Goal: Find contact information: Find contact information

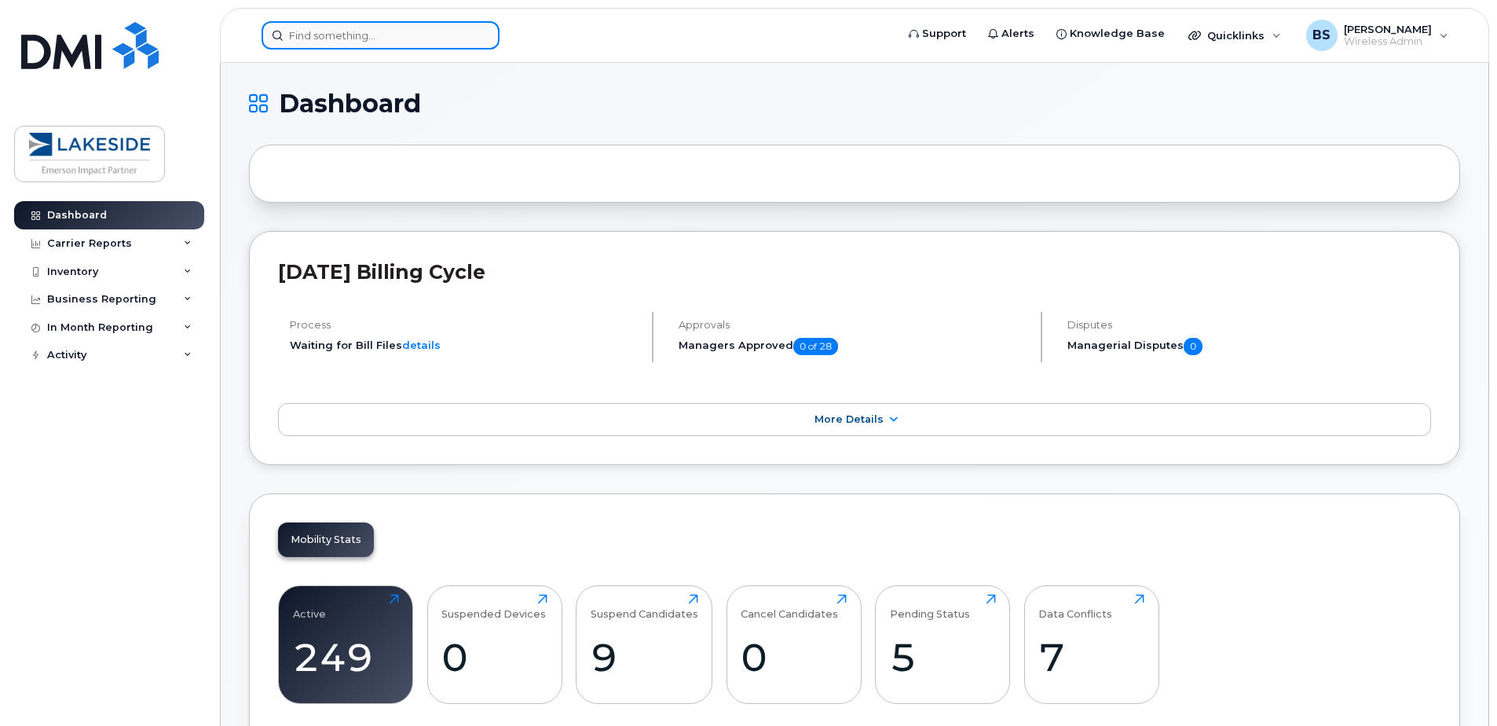
click at [335, 30] on input at bounding box center [380, 35] width 238 height 28
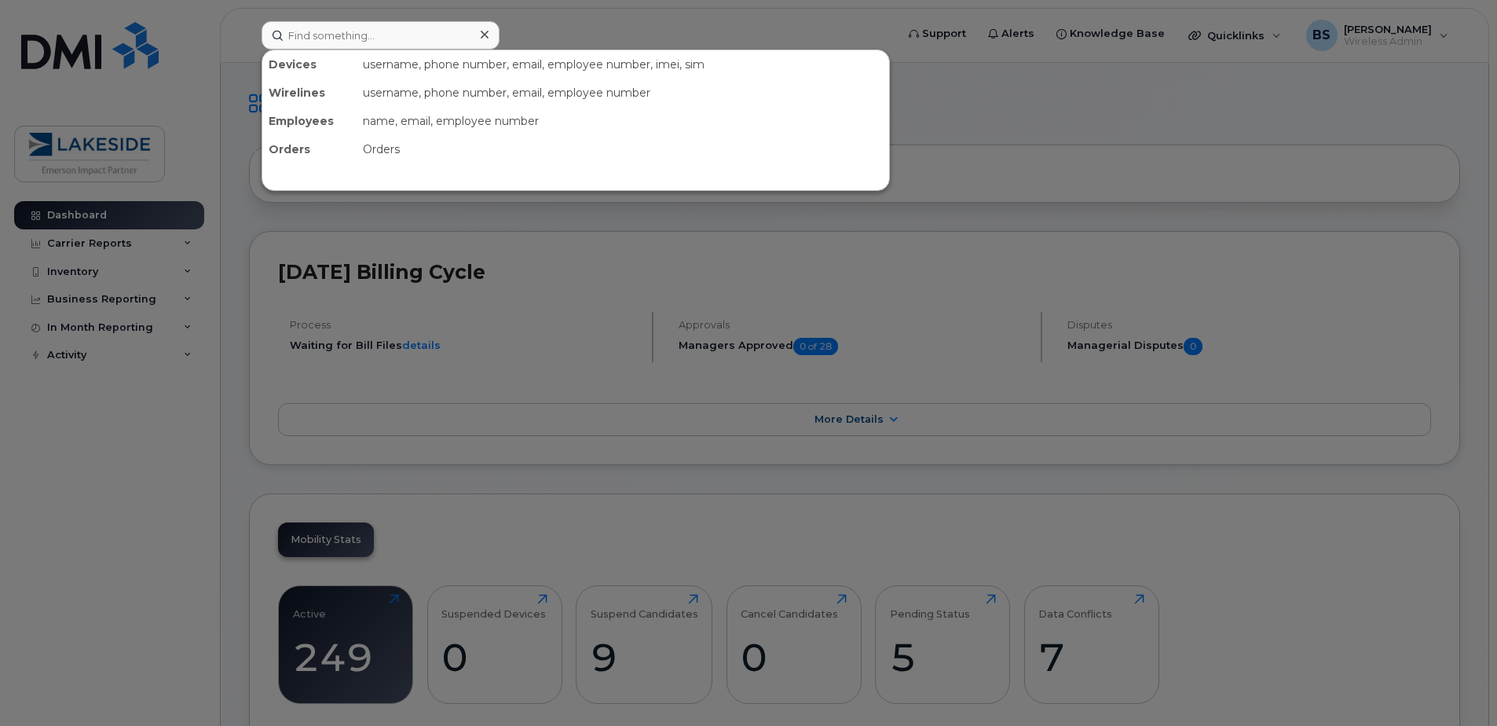
click at [259, 38] on div at bounding box center [748, 363] width 1497 height 726
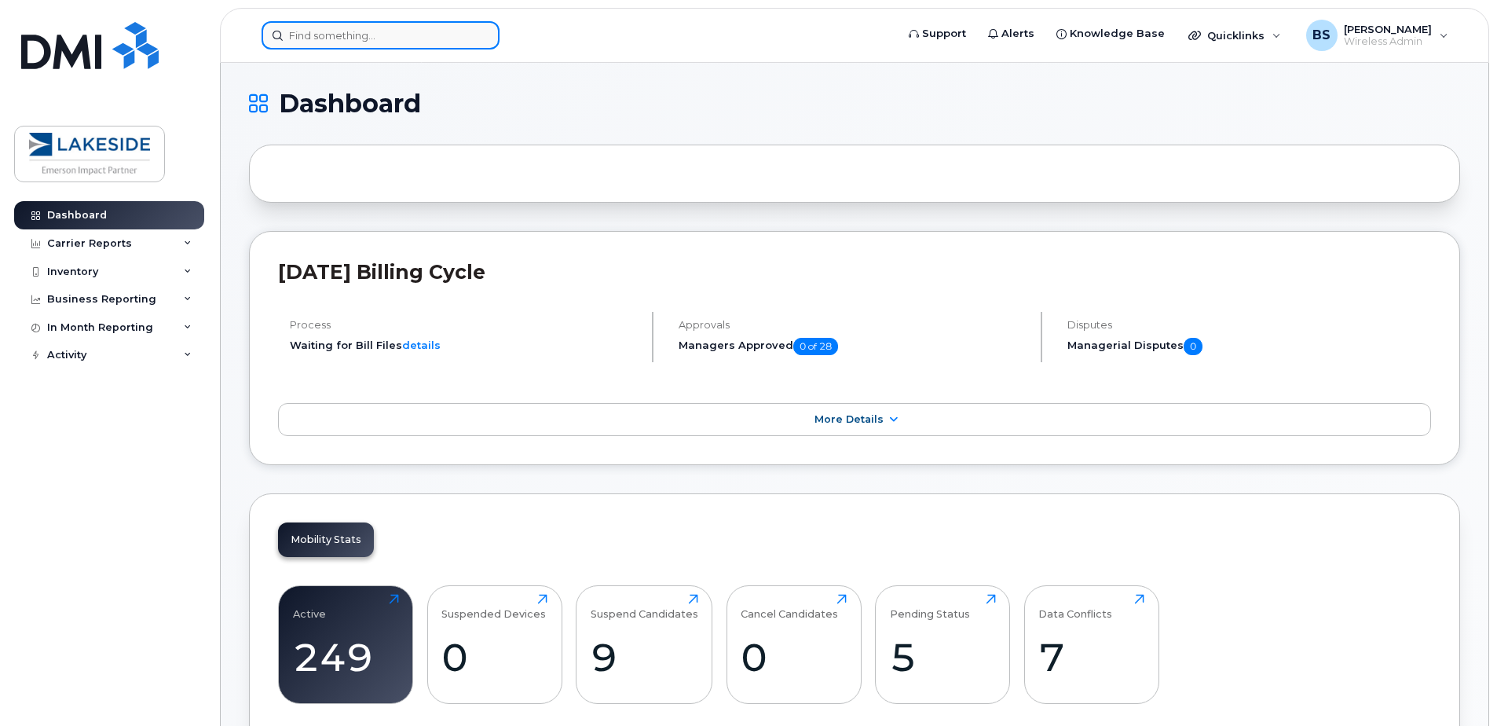
click at [298, 32] on input at bounding box center [380, 35] width 238 height 28
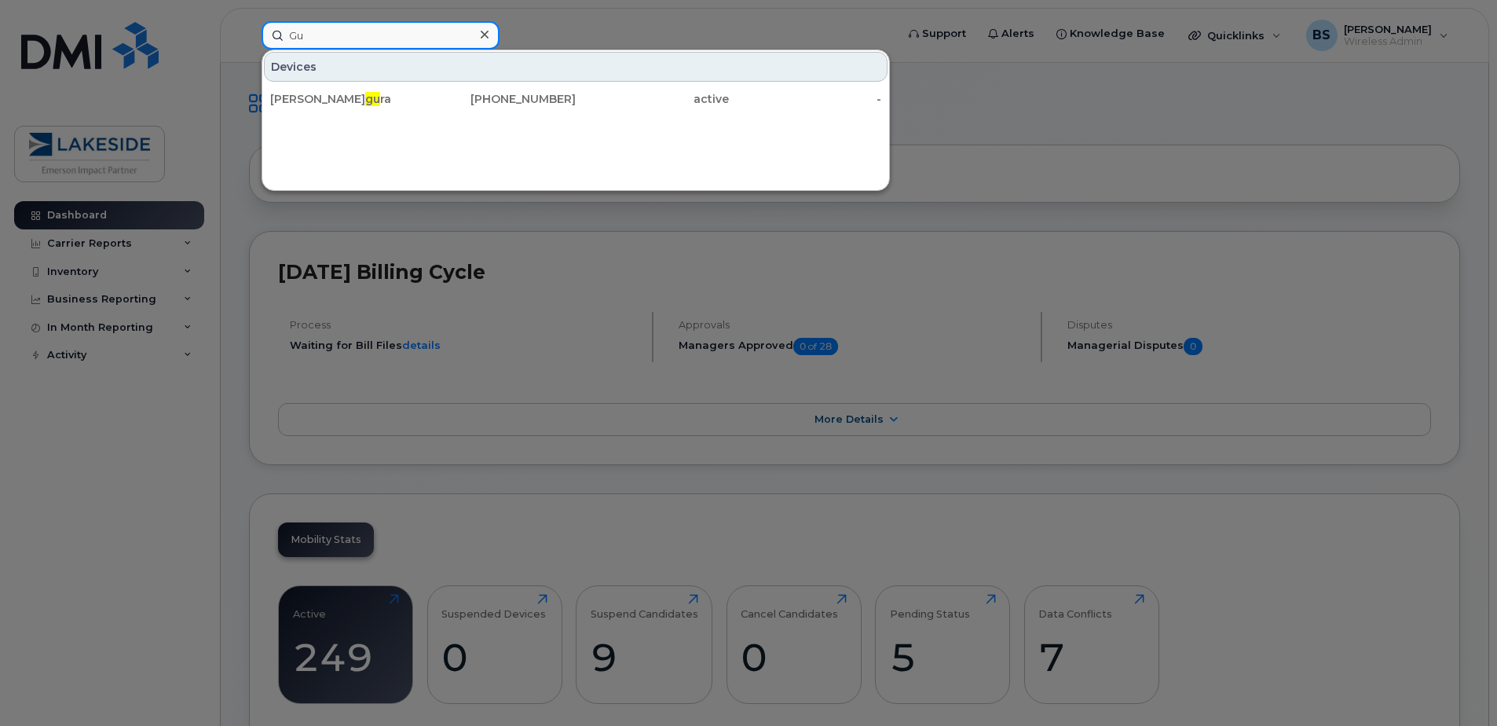
type input "G"
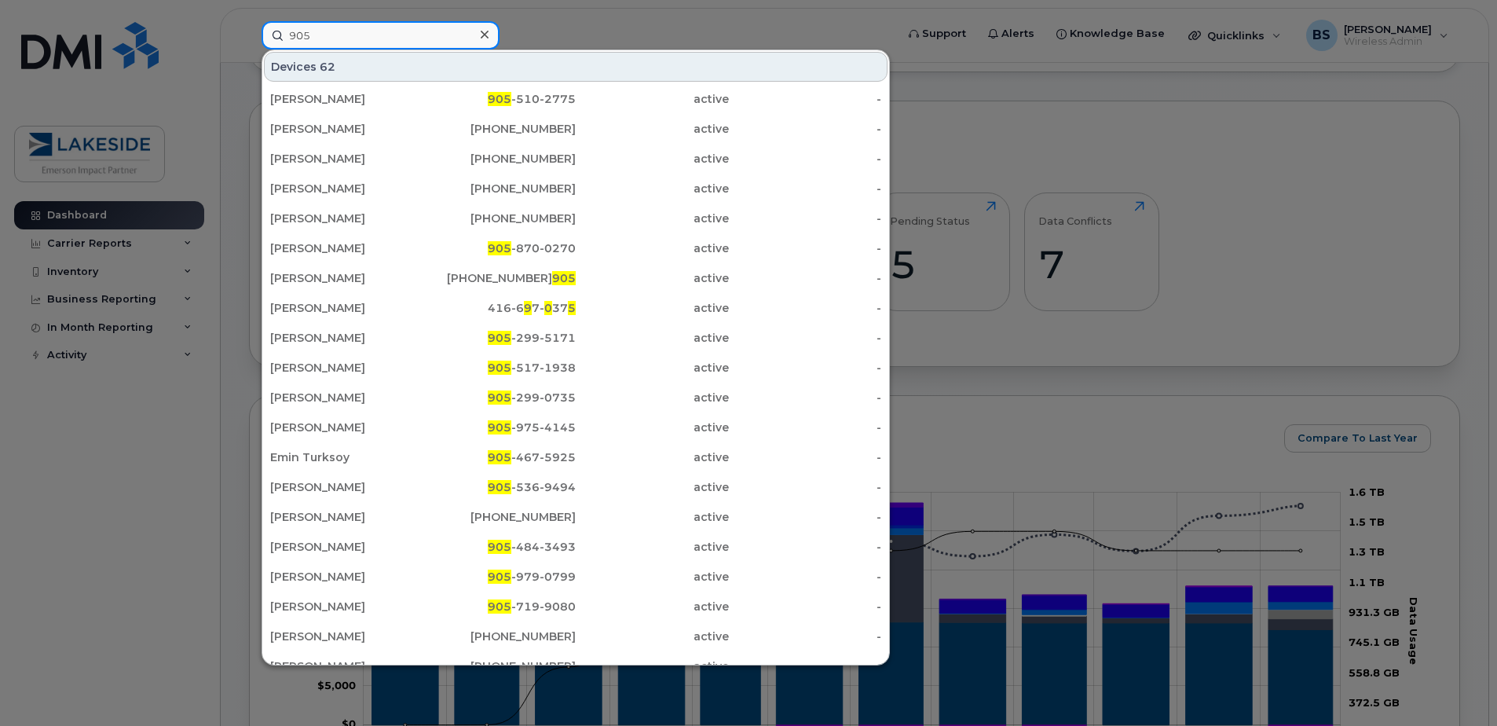
type input "905"
click at [481, 36] on icon at bounding box center [485, 34] width 8 height 13
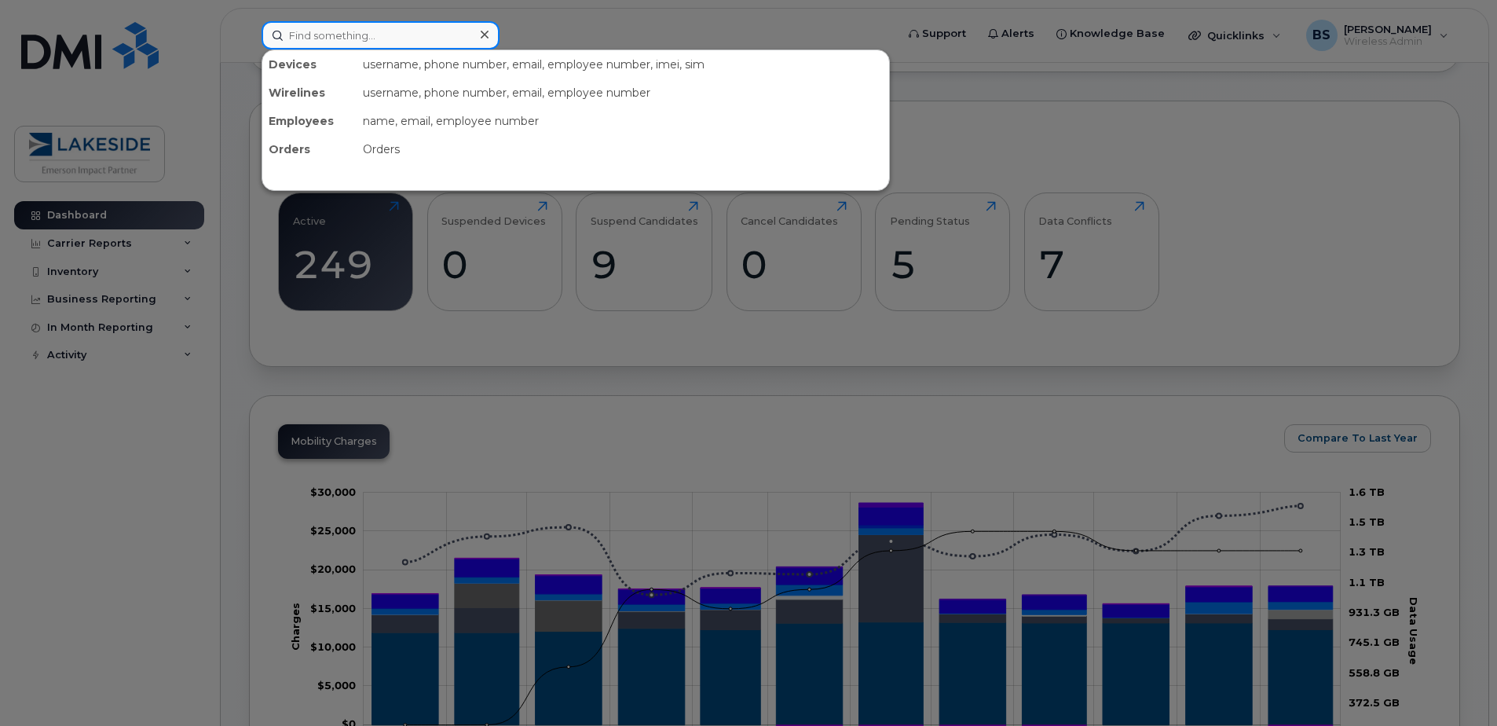
click at [476, 36] on div at bounding box center [380, 35] width 238 height 28
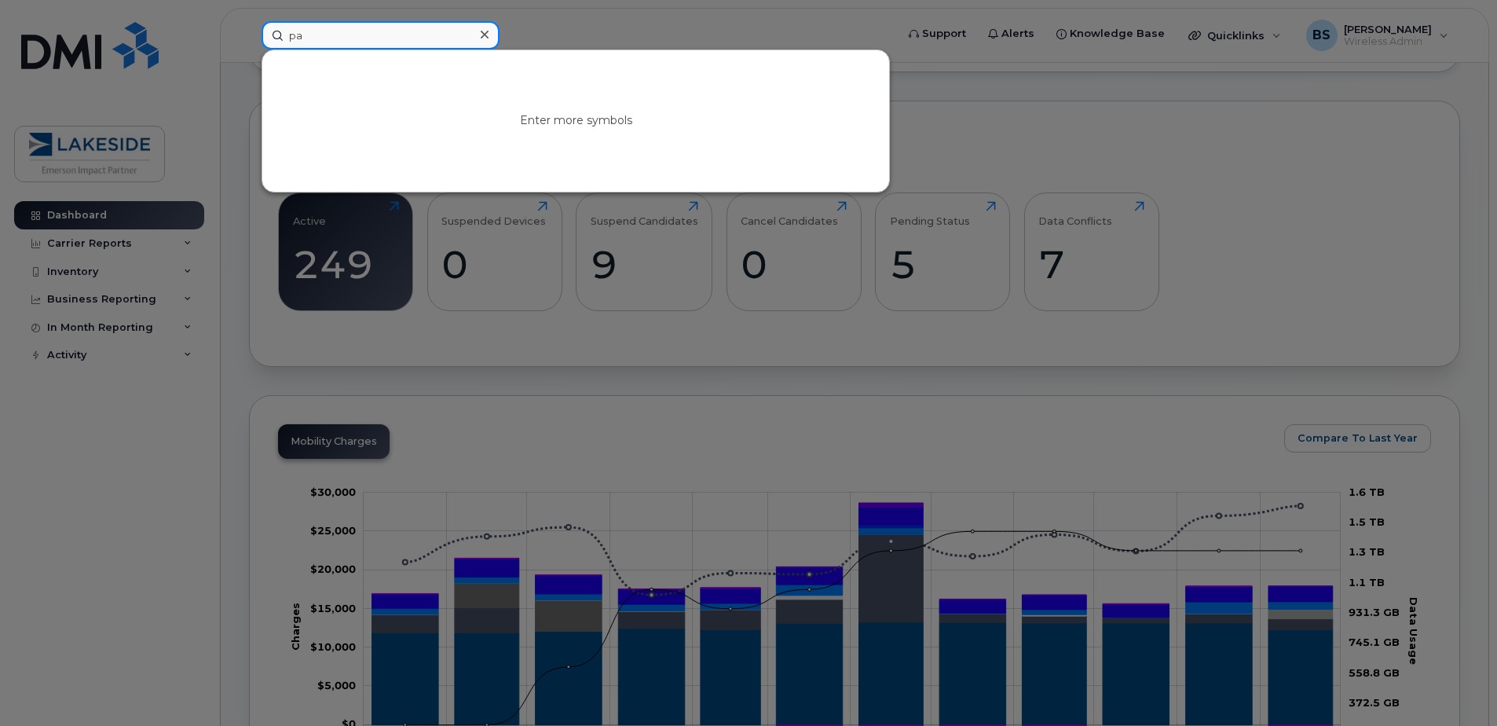
type input "p"
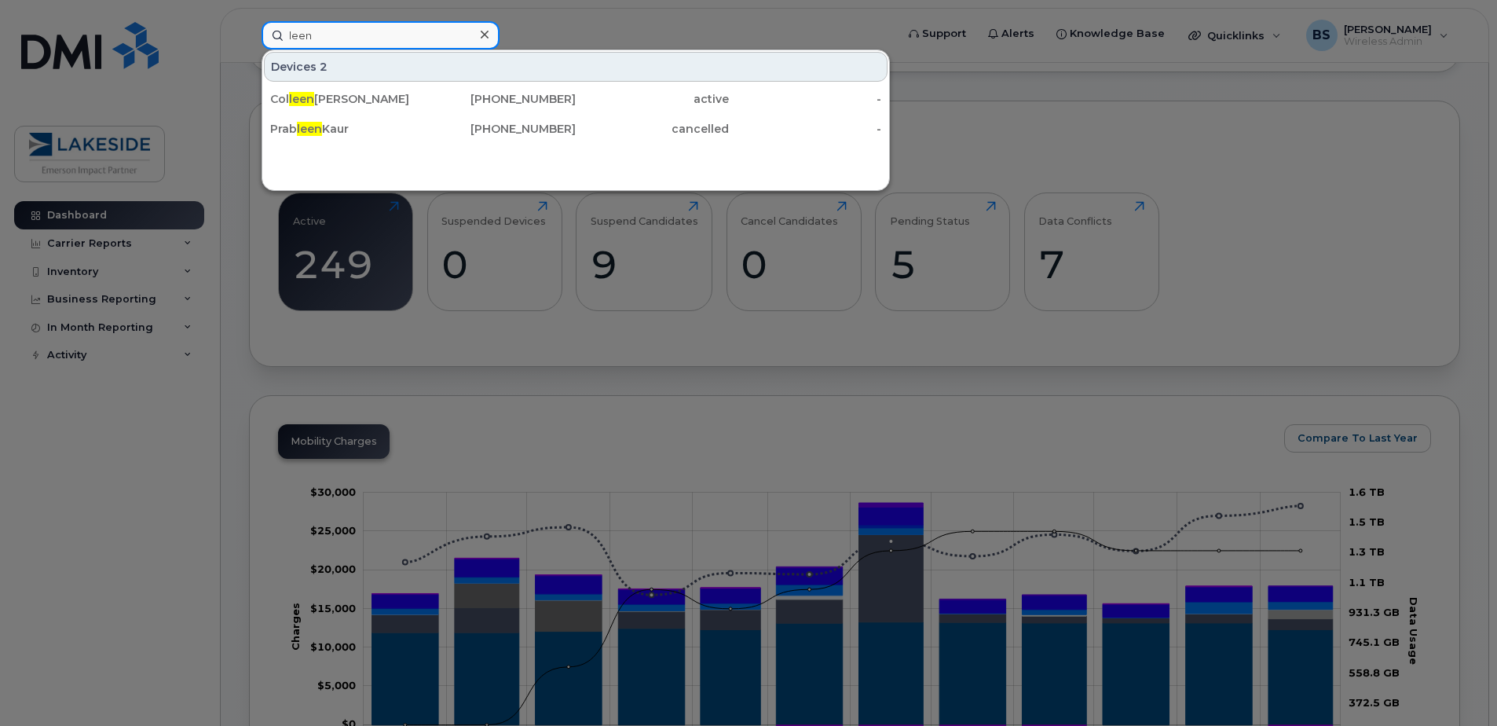
type input "leen"
click at [435, 146] on div "Devices 2 Col leen Scanlan 416-459-5232 active - Prab leen Kaur 905-536-2147 ca…" at bounding box center [575, 119] width 628 height 141
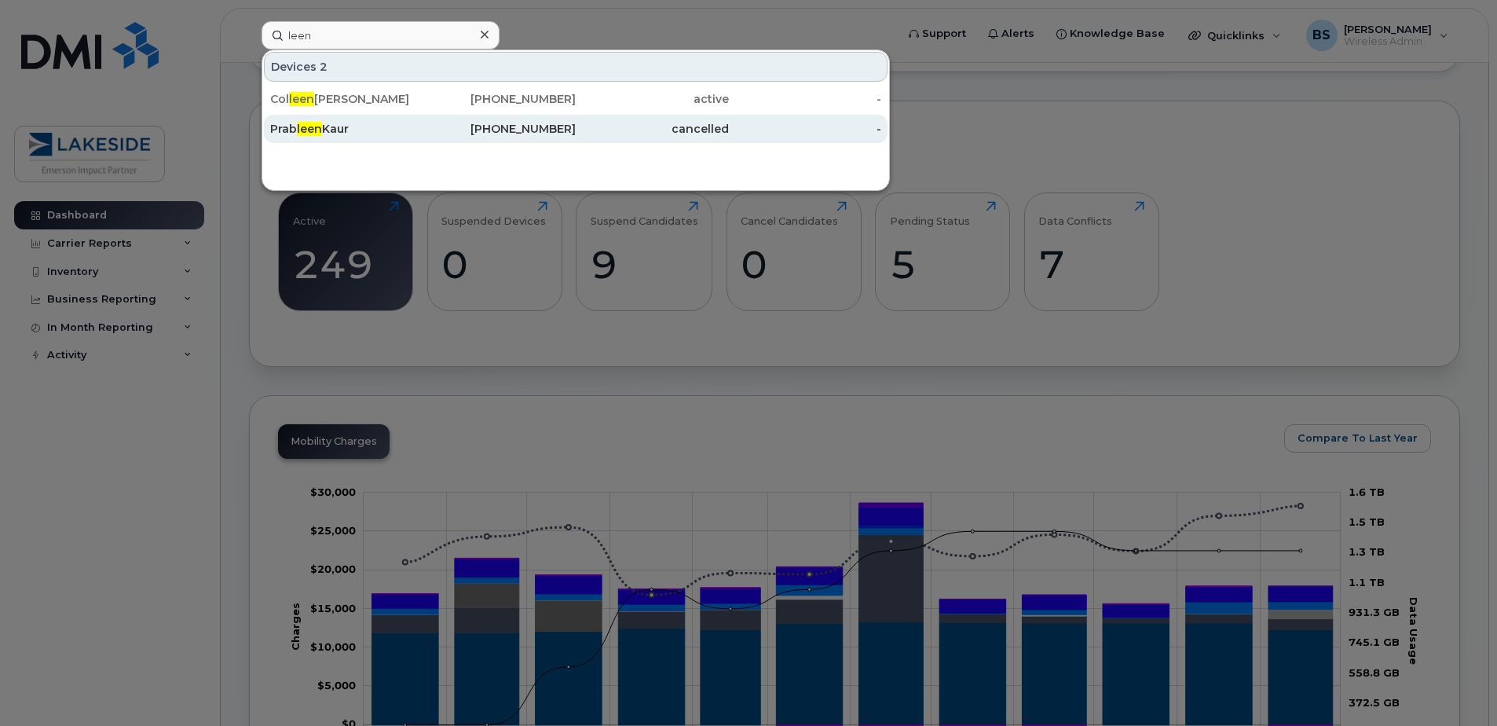
click at [445, 134] on div "905-536-2147" at bounding box center [499, 129] width 153 height 16
